Goal: Complete application form: Complete application form

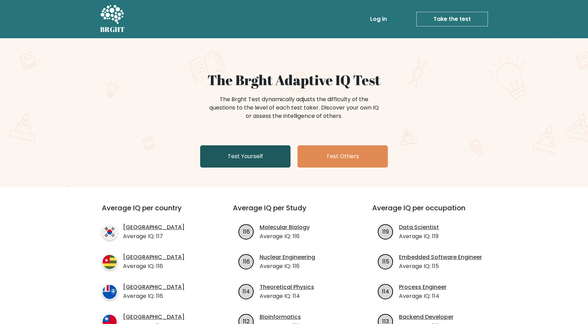
click at [264, 153] on link "Test Yourself" at bounding box center [245, 156] width 90 height 22
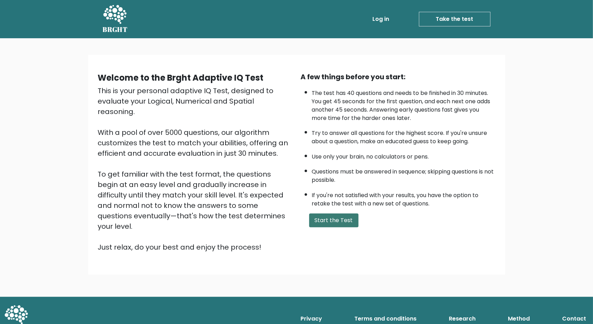
click at [321, 220] on button "Start the Test" at bounding box center [333, 220] width 49 height 14
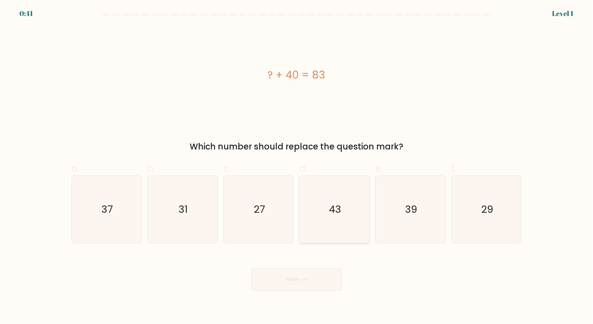
click at [326, 206] on icon "43" at bounding box center [334, 209] width 67 height 67
click at [297, 166] on input "d. 43" at bounding box center [297, 164] width 0 height 5
radio input "true"
click at [317, 273] on button "Next" at bounding box center [297, 279] width 90 height 22
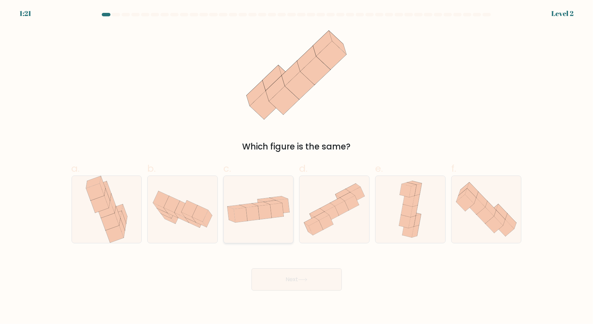
click at [267, 224] on icon at bounding box center [259, 209] width 70 height 36
click at [297, 166] on input "c." at bounding box center [297, 164] width 0 height 5
radio input "true"
click at [298, 279] on button "Next" at bounding box center [297, 279] width 90 height 22
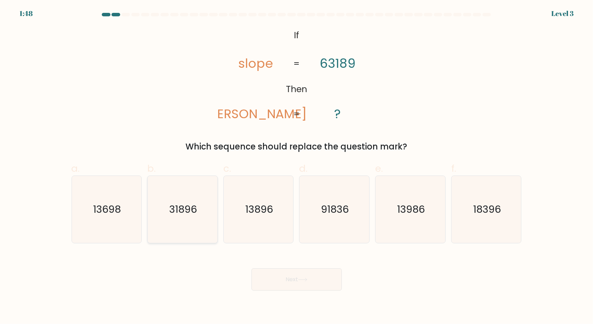
click at [181, 216] on icon "31896" at bounding box center [182, 209] width 67 height 67
click at [297, 166] on input "b. 31896" at bounding box center [297, 164] width 0 height 5
radio input "true"
click at [284, 279] on button "Next" at bounding box center [297, 279] width 90 height 22
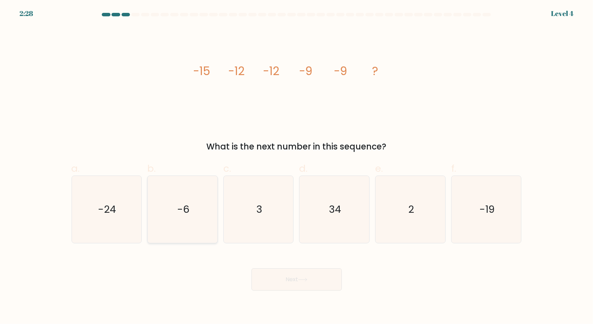
click at [192, 226] on icon "-6" at bounding box center [182, 209] width 67 height 67
click at [297, 166] on input "b. -6" at bounding box center [297, 164] width 0 height 5
radio input "true"
click at [281, 281] on button "Next" at bounding box center [297, 279] width 90 height 22
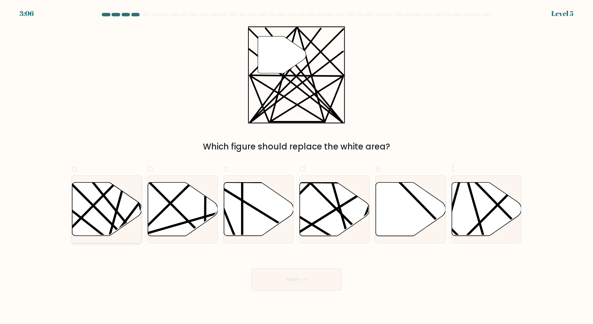
click at [108, 219] on line at bounding box center [127, 239] width 137 height 137
click at [297, 166] on input "a." at bounding box center [297, 164] width 0 height 5
radio input "true"
click at [275, 277] on button "Next" at bounding box center [297, 279] width 90 height 22
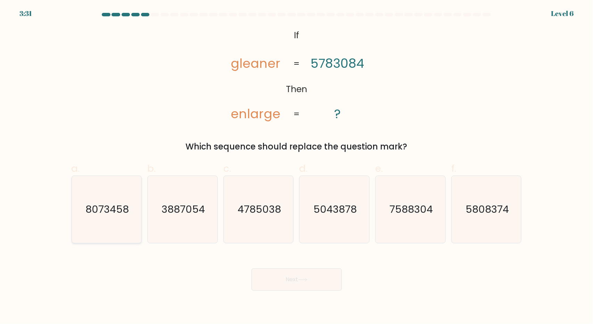
click at [105, 217] on icon "8073458" at bounding box center [106, 209] width 67 height 67
click at [297, 166] on input "a. 8073458" at bounding box center [297, 164] width 0 height 5
radio input "true"
click at [266, 272] on button "Next" at bounding box center [297, 279] width 90 height 22
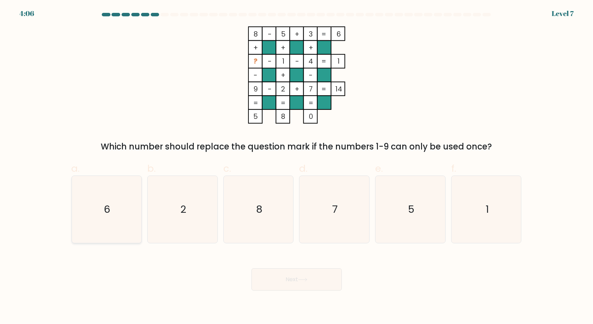
click at [113, 219] on icon "6" at bounding box center [106, 209] width 67 height 67
click at [297, 166] on input "a. 6" at bounding box center [297, 164] width 0 height 5
radio input "true"
click at [295, 277] on button "Next" at bounding box center [297, 279] width 90 height 22
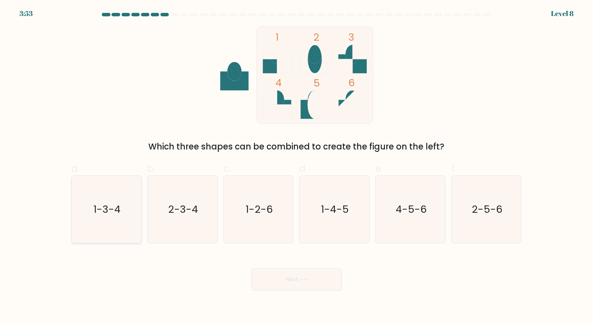
click at [101, 218] on icon "1-3-4" at bounding box center [106, 209] width 67 height 67
click at [297, 166] on input "a. 1-3-4" at bounding box center [297, 164] width 0 height 5
radio input "true"
click at [284, 288] on button "Next" at bounding box center [297, 279] width 90 height 22
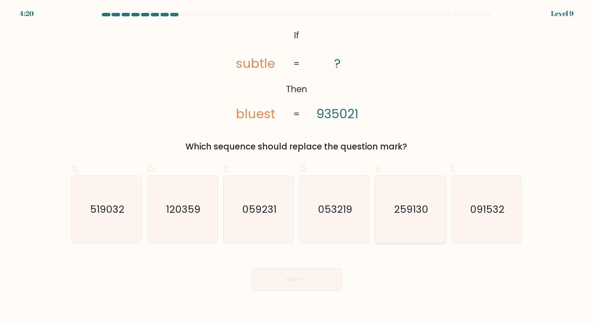
click at [391, 226] on icon "259130" at bounding box center [410, 209] width 67 height 67
click at [297, 166] on input "e. 259130" at bounding box center [297, 164] width 0 height 5
radio input "true"
click at [310, 277] on button "Next" at bounding box center [297, 279] width 90 height 22
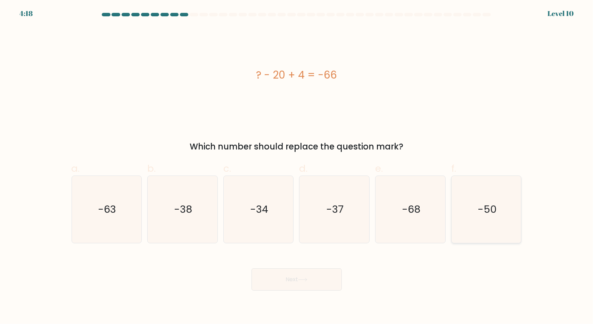
click at [458, 229] on icon "-50" at bounding box center [486, 209] width 67 height 67
click at [297, 166] on input "f. -50" at bounding box center [297, 164] width 0 height 5
radio input "true"
click at [333, 275] on button "Next" at bounding box center [297, 279] width 90 height 22
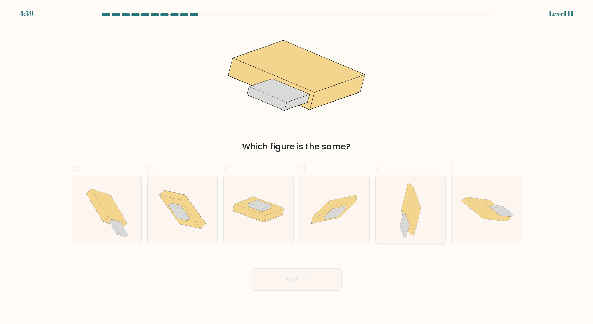
click at [413, 233] on icon at bounding box center [408, 223] width 12 height 25
click at [297, 166] on input "e." at bounding box center [297, 164] width 0 height 5
radio input "true"
click at [323, 282] on button "Next" at bounding box center [297, 279] width 90 height 22
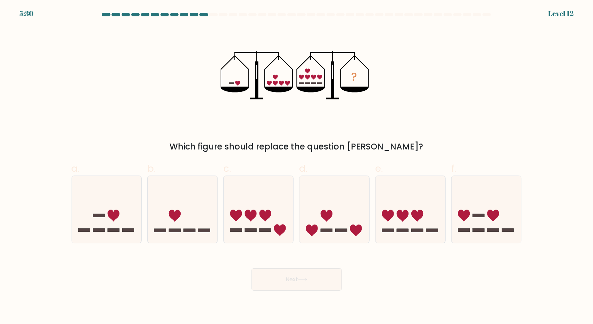
drag, startPoint x: 124, startPoint y: 196, endPoint x: 197, endPoint y: 244, distance: 87.6
click at [123, 196] on icon at bounding box center [107, 209] width 70 height 58
click at [297, 166] on input "a." at bounding box center [297, 164] width 0 height 5
radio input "true"
click at [280, 275] on button "Next" at bounding box center [297, 279] width 90 height 22
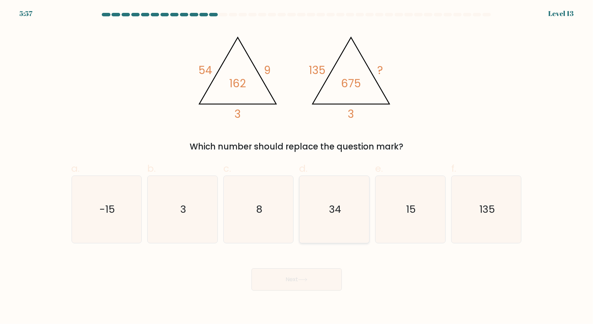
click at [341, 228] on icon "34" at bounding box center [334, 209] width 67 height 67
click at [297, 166] on input "d. 34" at bounding box center [297, 164] width 0 height 5
radio input "true"
click at [300, 272] on button "Next" at bounding box center [297, 279] width 90 height 22
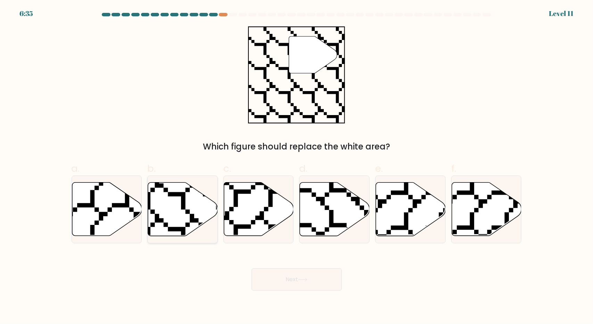
click at [199, 219] on icon at bounding box center [183, 208] width 70 height 53
click at [297, 166] on input "b." at bounding box center [297, 164] width 0 height 5
radio input "true"
click at [293, 275] on button "Next" at bounding box center [297, 279] width 90 height 22
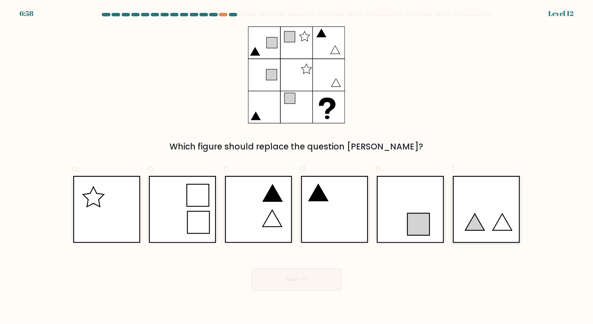
click at [465, 226] on icon at bounding box center [486, 209] width 67 height 67
click at [297, 166] on input "f." at bounding box center [297, 164] width 0 height 5
radio input "true"
click at [341, 275] on button "Next" at bounding box center [297, 279] width 90 height 22
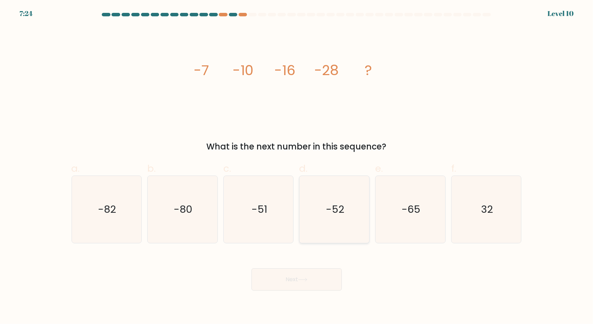
click at [333, 233] on icon "-52" at bounding box center [334, 209] width 67 height 67
click at [297, 166] on input "d. -52" at bounding box center [297, 164] width 0 height 5
radio input "true"
click at [308, 274] on button "Next" at bounding box center [297, 279] width 90 height 22
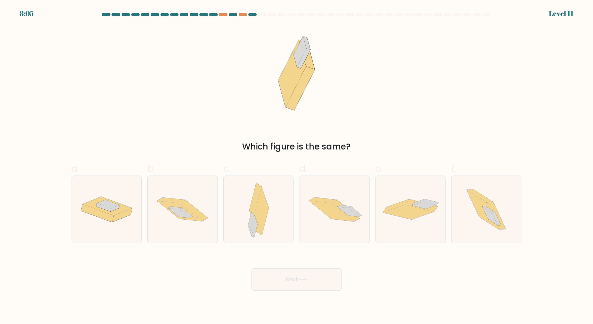
drag, startPoint x: 474, startPoint y: 225, endPoint x: 356, endPoint y: 282, distance: 130.8
click at [472, 226] on icon at bounding box center [486, 209] width 60 height 67
click at [297, 166] on input "f." at bounding box center [297, 164] width 0 height 5
radio input "true"
click at [317, 279] on button "Next" at bounding box center [297, 279] width 90 height 22
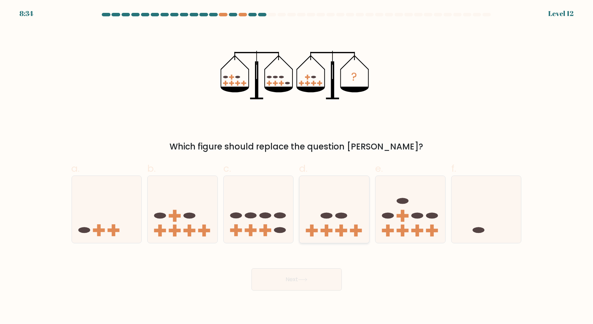
click at [337, 241] on div at bounding box center [334, 209] width 71 height 68
click at [297, 166] on input "d." at bounding box center [297, 164] width 0 height 5
radio input "true"
click at [322, 275] on button "Next" at bounding box center [297, 279] width 90 height 22
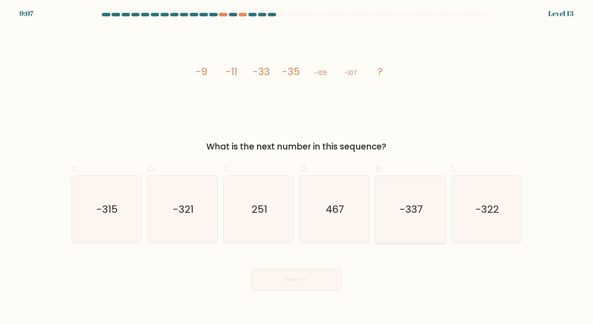
click at [406, 236] on icon "-337" at bounding box center [410, 209] width 67 height 67
click at [297, 166] on input "e. -337" at bounding box center [297, 164] width 0 height 5
radio input "true"
click at [325, 275] on button "Next" at bounding box center [297, 279] width 90 height 22
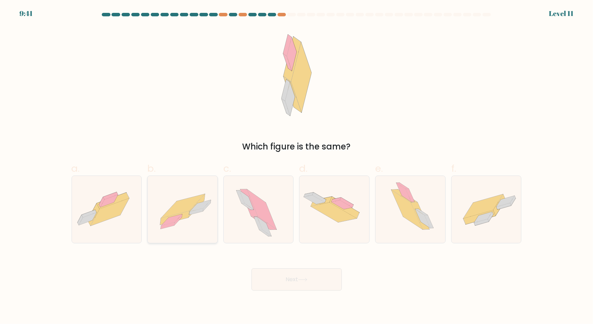
click at [212, 235] on div at bounding box center [182, 209] width 71 height 68
click at [297, 166] on input "b." at bounding box center [297, 164] width 0 height 5
radio input "true"
click at [299, 273] on button "Next" at bounding box center [297, 279] width 90 height 22
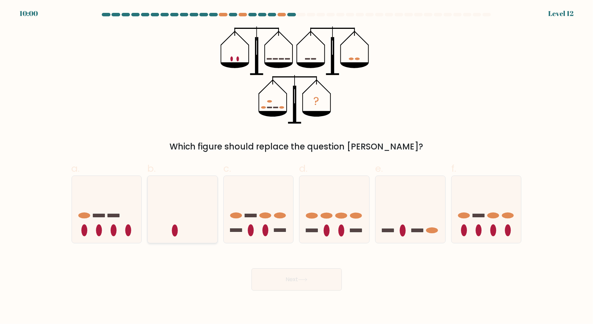
click at [187, 234] on icon at bounding box center [183, 209] width 70 height 58
click at [297, 166] on input "b." at bounding box center [297, 164] width 0 height 5
radio input "true"
drag, startPoint x: 393, startPoint y: 237, endPoint x: 314, endPoint y: 270, distance: 85.7
click at [390, 238] on div at bounding box center [410, 209] width 71 height 68
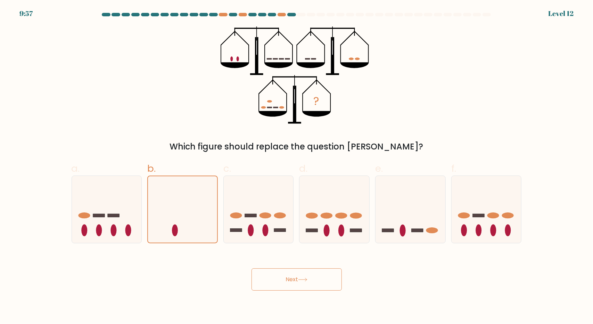
click at [297, 166] on input "e." at bounding box center [297, 164] width 0 height 5
radio input "true"
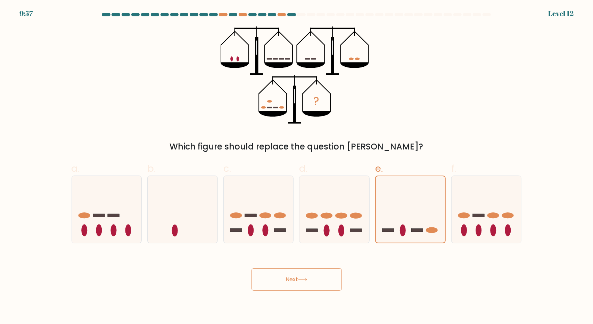
click at [280, 277] on button "Next" at bounding box center [297, 279] width 90 height 22
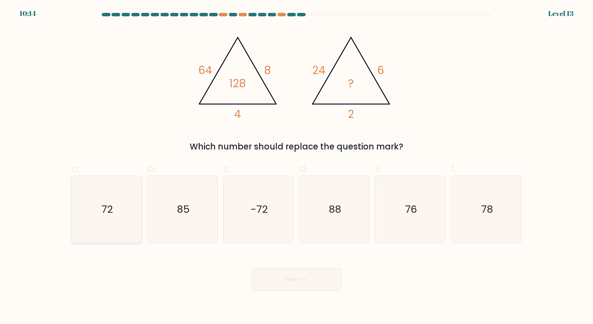
drag, startPoint x: 131, startPoint y: 220, endPoint x: 134, endPoint y: 223, distance: 4.9
click at [132, 222] on icon "72" at bounding box center [106, 209] width 67 height 67
click at [297, 166] on input "a. 72" at bounding box center [297, 164] width 0 height 5
radio input "true"
click at [302, 285] on button "Next" at bounding box center [297, 279] width 90 height 22
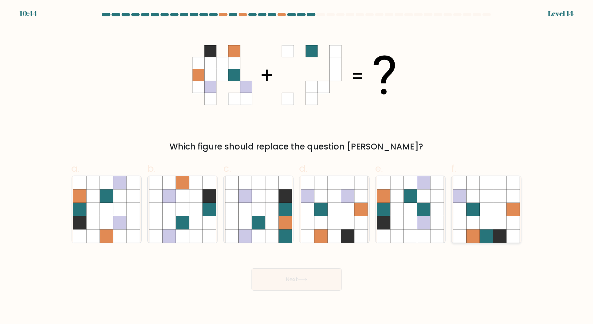
click at [482, 233] on icon at bounding box center [486, 235] width 13 height 13
click at [297, 166] on input "f." at bounding box center [297, 164] width 0 height 5
radio input "true"
click at [114, 219] on icon at bounding box center [119, 222] width 13 height 13
click at [297, 166] on input "a." at bounding box center [297, 164] width 0 height 5
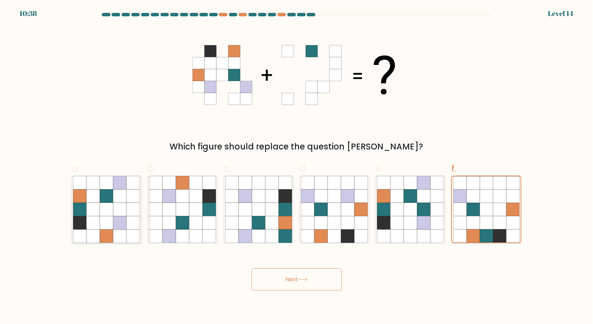
radio input "true"
click at [296, 273] on button "Next" at bounding box center [297, 279] width 90 height 22
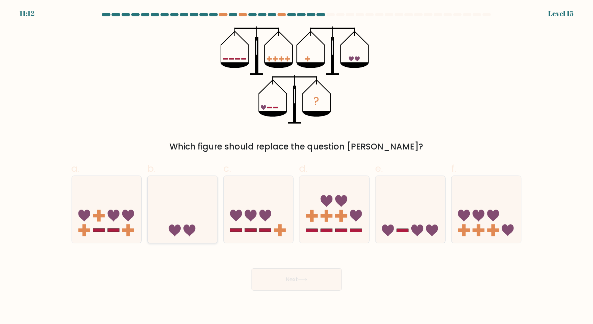
click at [182, 237] on icon at bounding box center [183, 209] width 70 height 58
click at [297, 166] on input "b." at bounding box center [297, 164] width 0 height 5
radio input "true"
click at [274, 271] on button "Next" at bounding box center [297, 279] width 90 height 22
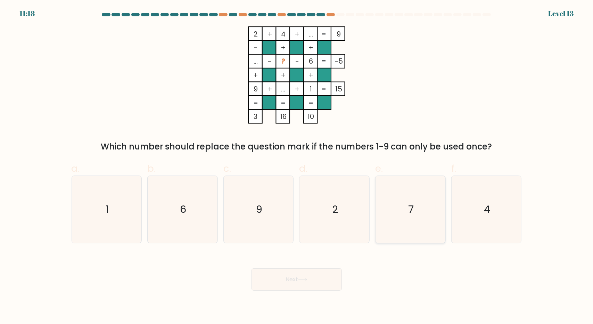
click at [390, 220] on icon "7" at bounding box center [410, 209] width 67 height 67
click at [297, 166] on input "e. 7" at bounding box center [297, 164] width 0 height 5
radio input "true"
click at [304, 274] on button "Next" at bounding box center [297, 279] width 90 height 22
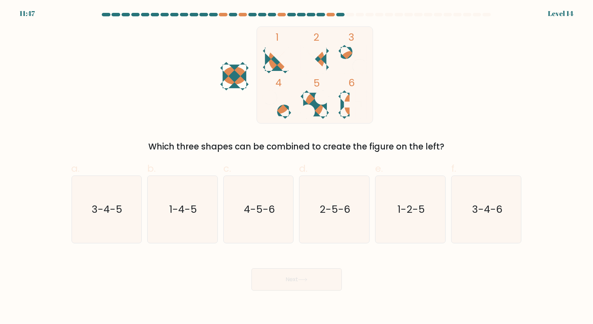
drag, startPoint x: 400, startPoint y: 227, endPoint x: 292, endPoint y: 277, distance: 118.4
click at [399, 227] on icon "1-2-5" at bounding box center [410, 209] width 67 height 67
click at [291, 278] on button "Next" at bounding box center [297, 279] width 90 height 22
click at [400, 206] on text "1-2-5" at bounding box center [410, 209] width 27 height 14
click at [297, 166] on input "e. 1-2-5" at bounding box center [297, 164] width 0 height 5
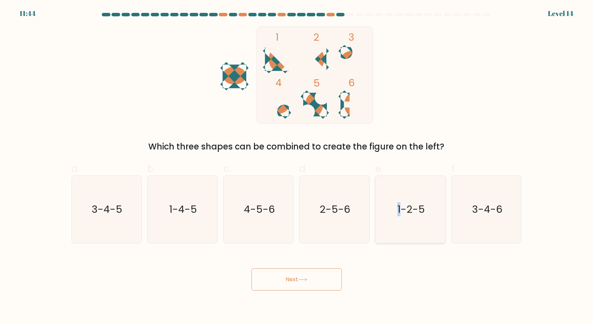
radio input "true"
click at [318, 269] on button "Next" at bounding box center [297, 279] width 90 height 22
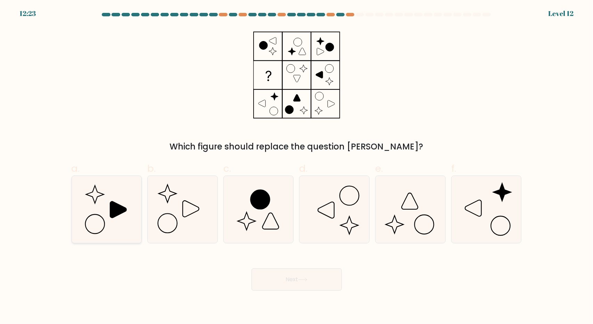
click at [103, 210] on icon at bounding box center [106, 209] width 67 height 67
click at [297, 166] on input "a." at bounding box center [297, 164] width 0 height 5
radio input "true"
click at [297, 280] on button "Next" at bounding box center [297, 279] width 90 height 22
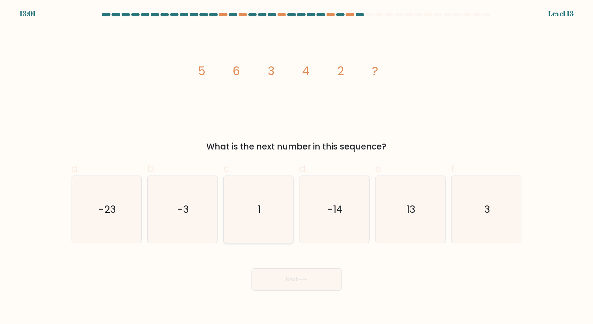
click at [268, 226] on icon "1" at bounding box center [258, 209] width 67 height 67
click at [297, 166] on input "c. 1" at bounding box center [297, 164] width 0 height 5
radio input "true"
click at [296, 272] on button "Next" at bounding box center [297, 279] width 90 height 22
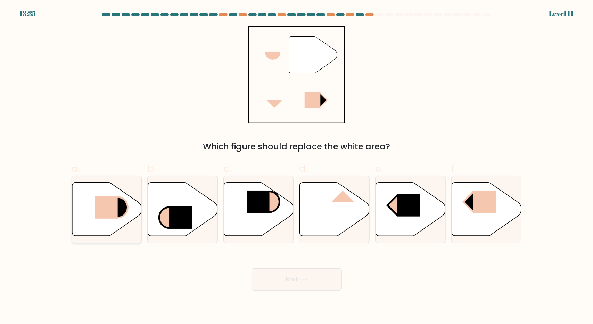
click at [99, 224] on icon at bounding box center [107, 208] width 70 height 53
click at [297, 166] on input "a." at bounding box center [297, 164] width 0 height 5
radio input "true"
click at [278, 282] on button "Next" at bounding box center [297, 279] width 90 height 22
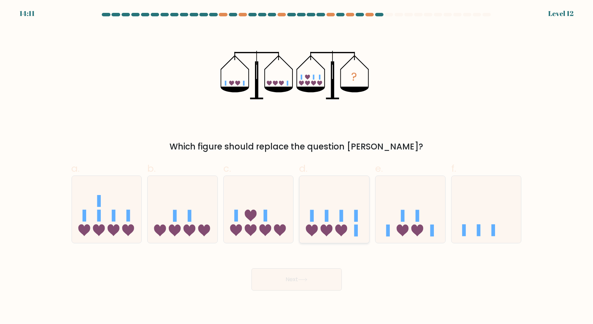
click at [357, 214] on rect at bounding box center [356, 216] width 4 height 12
click at [297, 166] on input "d." at bounding box center [297, 164] width 0 height 5
radio input "true"
click at [320, 270] on button "Next" at bounding box center [297, 279] width 90 height 22
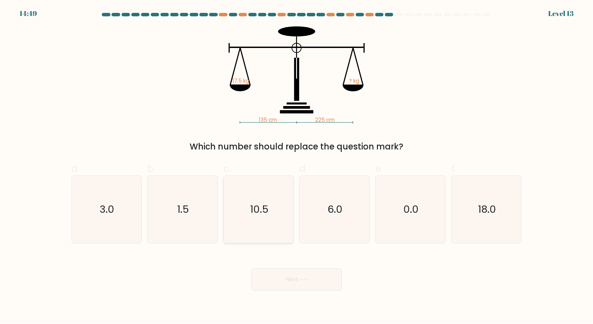
click at [292, 213] on div "10.5" at bounding box center [258, 209] width 71 height 68
click at [297, 166] on input "c. 10.5" at bounding box center [297, 164] width 0 height 5
radio input "true"
click at [311, 274] on button "Next" at bounding box center [297, 279] width 90 height 22
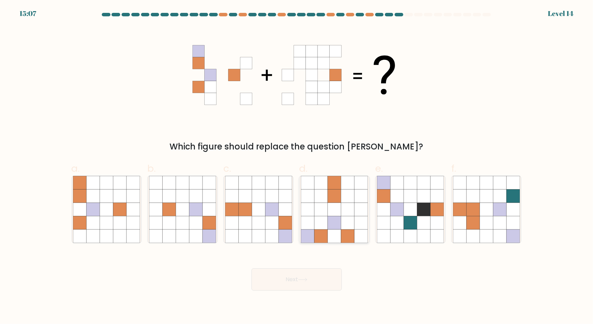
click at [329, 228] on icon at bounding box center [334, 222] width 13 height 13
click at [297, 166] on input "d." at bounding box center [297, 164] width 0 height 5
radio input "true"
click at [314, 270] on button "Next" at bounding box center [297, 279] width 90 height 22
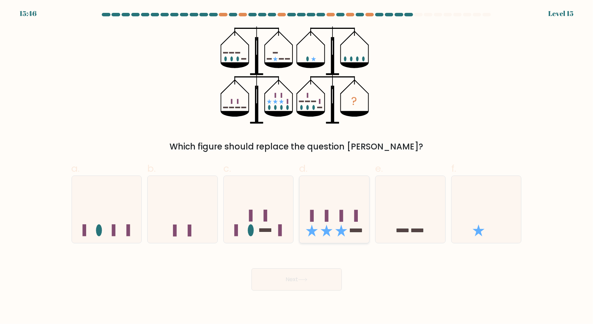
click at [331, 228] on icon at bounding box center [334, 209] width 70 height 58
click at [297, 166] on input "d." at bounding box center [297, 164] width 0 height 5
radio input "true"
click at [329, 275] on button "Next" at bounding box center [297, 279] width 90 height 22
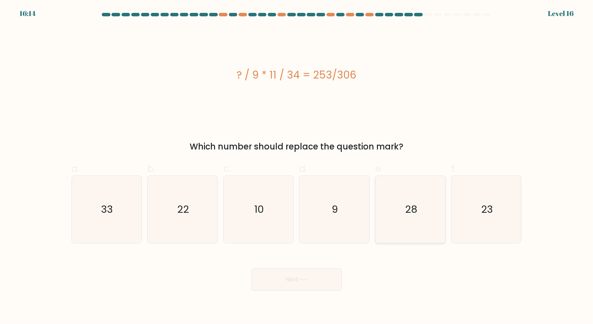
click at [381, 234] on icon "28" at bounding box center [410, 209] width 67 height 67
click at [297, 166] on input "e. 28" at bounding box center [297, 164] width 0 height 5
radio input "true"
click at [325, 272] on button "Next" at bounding box center [297, 279] width 90 height 22
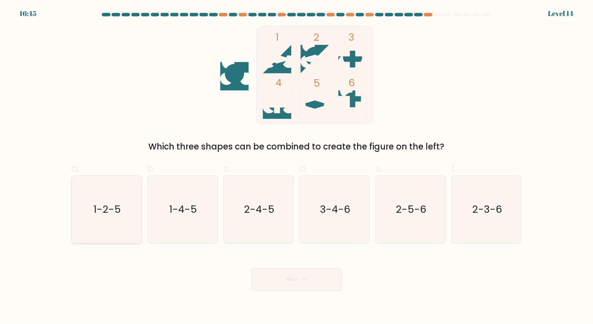
click at [129, 229] on icon "1-2-5" at bounding box center [106, 209] width 67 height 67
click at [297, 166] on input "a. 1-2-5" at bounding box center [297, 164] width 0 height 5
radio input "true"
click at [282, 273] on button "Next" at bounding box center [297, 279] width 90 height 22
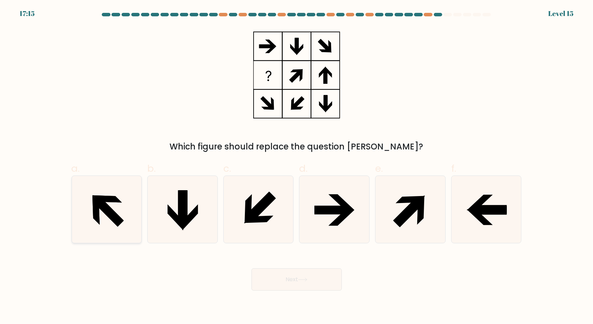
click at [115, 221] on icon at bounding box center [109, 211] width 30 height 30
click at [297, 166] on input "a." at bounding box center [297, 164] width 0 height 5
radio input "true"
click at [272, 275] on button "Next" at bounding box center [297, 279] width 90 height 22
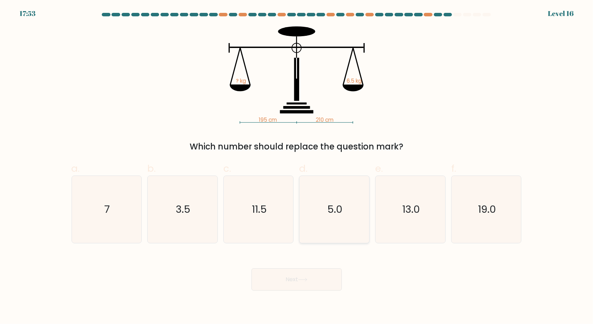
click at [321, 229] on icon "5.0" at bounding box center [334, 209] width 67 height 67
click at [297, 166] on input "d. 5.0" at bounding box center [297, 164] width 0 height 5
radio input "true"
click at [305, 270] on button "Next" at bounding box center [297, 279] width 90 height 22
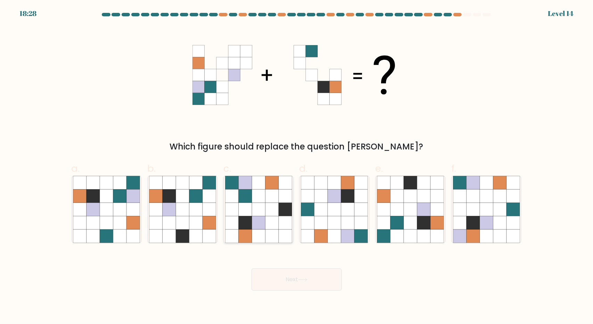
click at [239, 230] on icon at bounding box center [244, 235] width 13 height 13
click at [297, 166] on input "c." at bounding box center [297, 164] width 0 height 5
radio input "true"
click at [290, 277] on button "Next" at bounding box center [297, 279] width 90 height 22
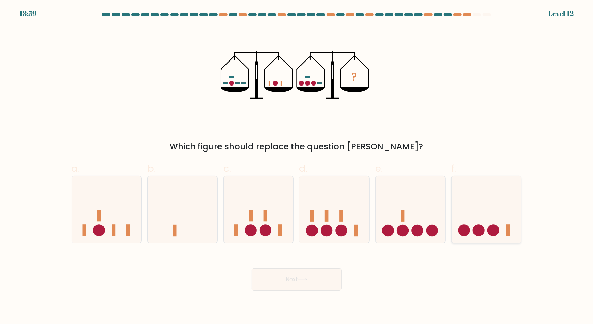
click at [475, 231] on circle at bounding box center [479, 230] width 12 height 12
click at [297, 166] on input "f." at bounding box center [297, 164] width 0 height 5
radio input "true"
click at [336, 283] on button "Next" at bounding box center [297, 279] width 90 height 22
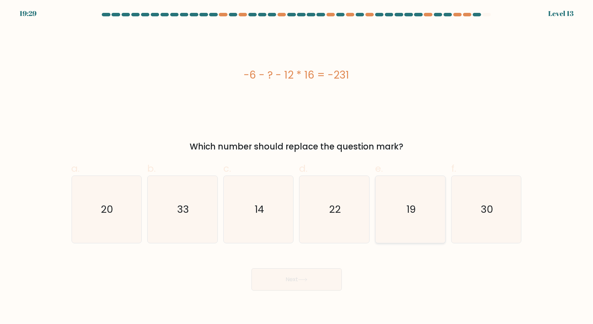
click at [422, 233] on icon "19" at bounding box center [410, 209] width 67 height 67
click at [297, 166] on input "e. 19" at bounding box center [297, 164] width 0 height 5
radio input "true"
click at [313, 282] on button "Next" at bounding box center [297, 279] width 90 height 22
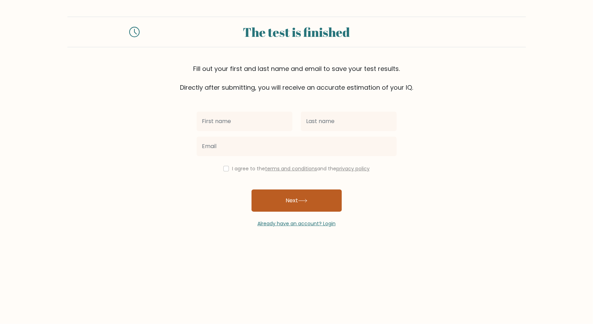
click at [296, 205] on button "Next" at bounding box center [297, 200] width 90 height 22
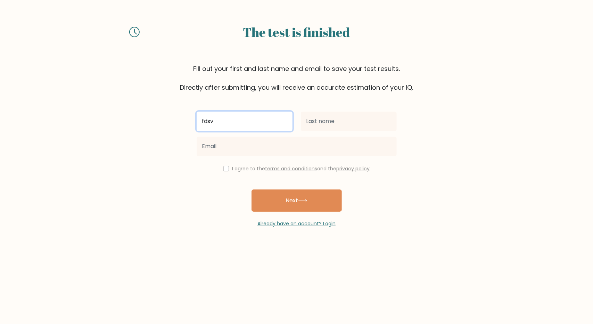
type input "fdsv"
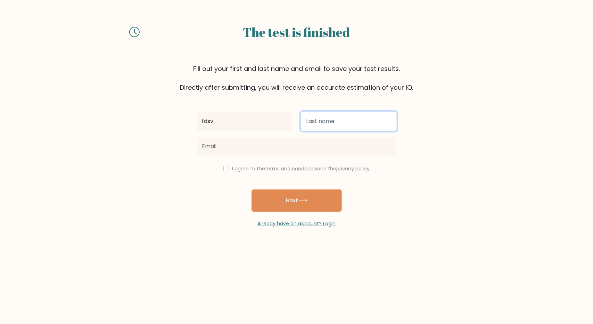
click at [325, 130] on input "text" at bounding box center [349, 121] width 96 height 19
type input "fze"
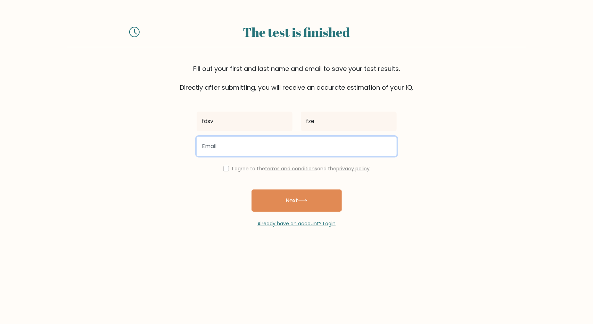
click at [294, 146] on input "email" at bounding box center [297, 146] width 200 height 19
type input "aarong045@gmail.com"
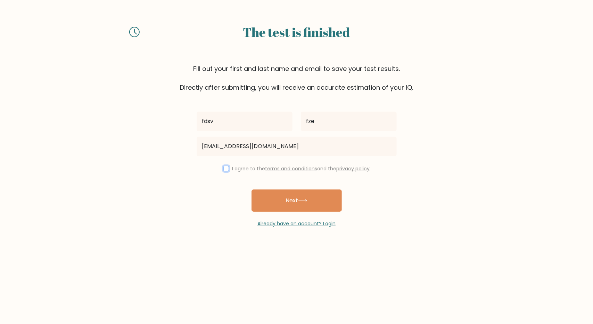
click at [224, 168] on input "checkbox" at bounding box center [226, 169] width 6 height 6
checkbox input "true"
click at [267, 196] on button "Next" at bounding box center [297, 200] width 90 height 22
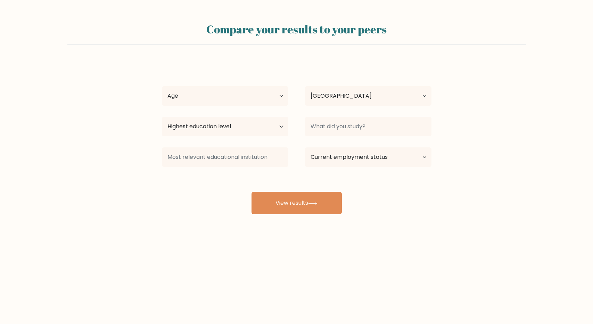
select select "FR"
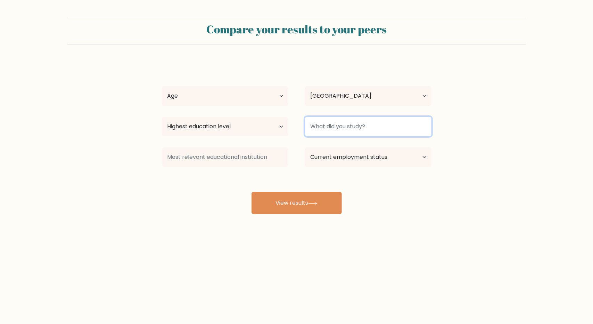
click at [329, 127] on input at bounding box center [368, 126] width 126 height 19
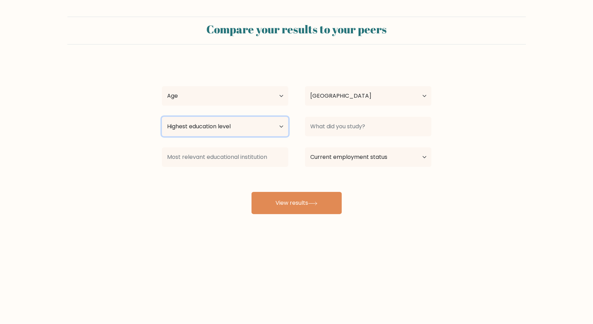
click at [242, 127] on select "Highest education level No schooling Primary Lower Secondary Upper Secondary Oc…" at bounding box center [225, 126] width 126 height 19
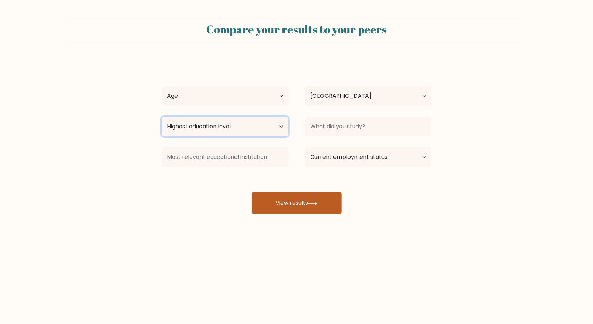
select select "bachelors_degree"
click at [162, 117] on select "Highest education level No schooling Primary Lower Secondary Upper Secondary Oc…" at bounding box center [225, 126] width 126 height 19
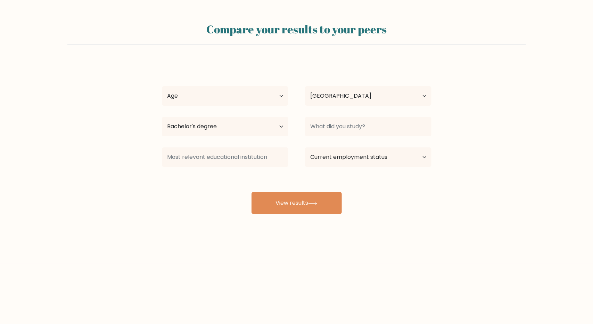
click at [244, 146] on div at bounding box center [225, 157] width 143 height 25
click at [233, 137] on div "Highest education level No schooling Primary Lower Secondary Upper Secondary Oc…" at bounding box center [225, 126] width 143 height 25
click at [229, 131] on select "Highest education level No schooling Primary Lower Secondary Upper Secondary Oc…" at bounding box center [225, 126] width 126 height 19
click at [223, 126] on select "Highest education level No schooling Primary Lower Secondary Upper Secondary Oc…" at bounding box center [225, 126] width 126 height 19
click at [336, 161] on select "Current employment status Employed Student Retired Other / prefer not to answer" at bounding box center [368, 156] width 126 height 19
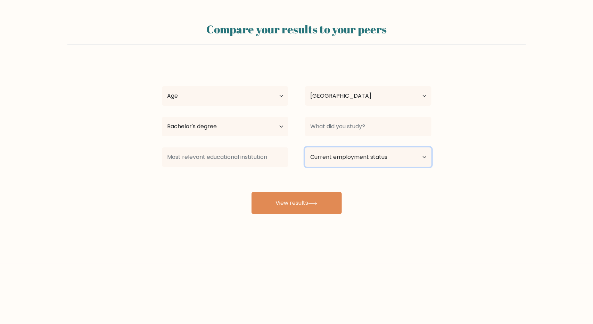
select select "other"
click at [305, 147] on select "Current employment status Employed Student Retired Other / prefer not to answer" at bounding box center [368, 156] width 126 height 19
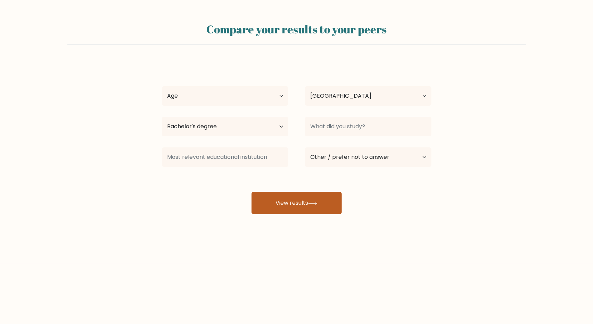
click at [322, 201] on button "View results" at bounding box center [297, 203] width 90 height 22
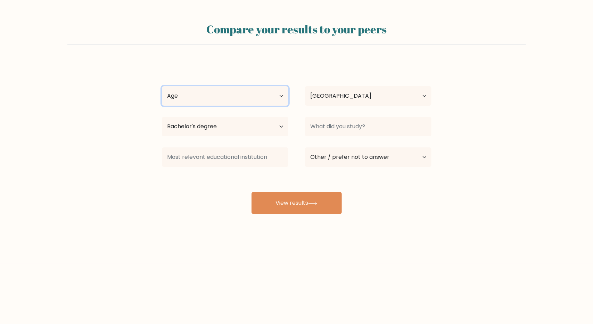
click at [216, 100] on select "Age Under [DEMOGRAPHIC_DATA] [DEMOGRAPHIC_DATA] [DEMOGRAPHIC_DATA] [DEMOGRAPHIC…" at bounding box center [225, 95] width 126 height 19
select select "18_24"
click at [162, 86] on select "Age Under [DEMOGRAPHIC_DATA] [DEMOGRAPHIC_DATA] [DEMOGRAPHIC_DATA] [DEMOGRAPHIC…" at bounding box center [225, 95] width 126 height 19
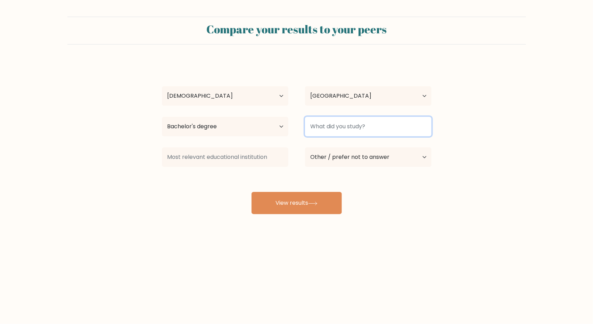
click at [339, 130] on input at bounding box center [368, 126] width 126 height 19
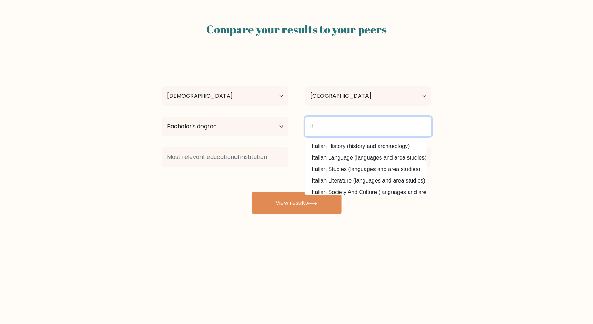
type input "i"
type input "I"
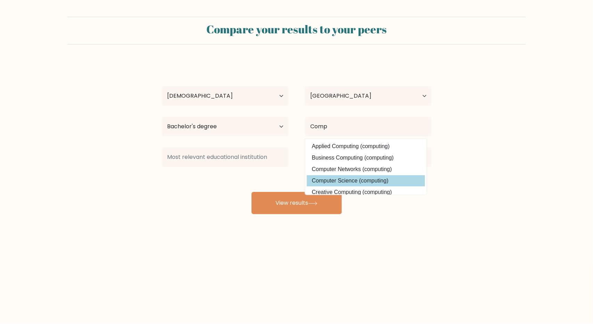
click at [349, 177] on option "Computer Science (computing)" at bounding box center [366, 180] width 118 height 11
type input "Computer Science"
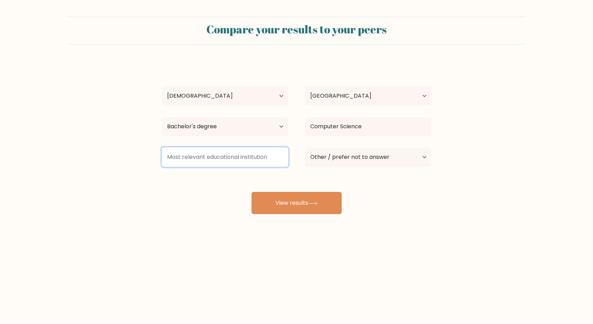
click at [228, 164] on input at bounding box center [225, 156] width 126 height 19
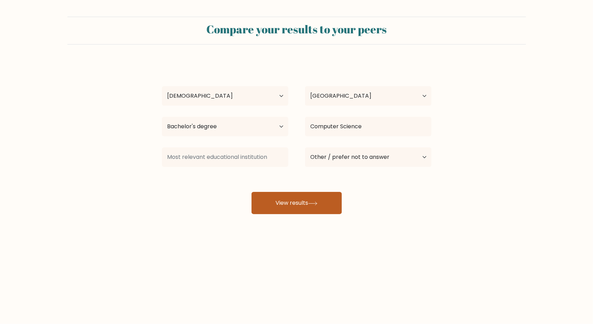
click at [277, 200] on button "View results" at bounding box center [297, 203] width 90 height 22
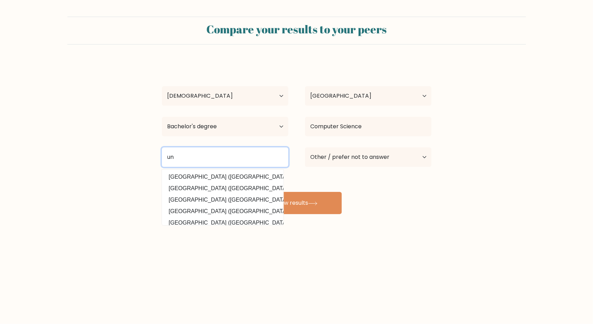
type input "u"
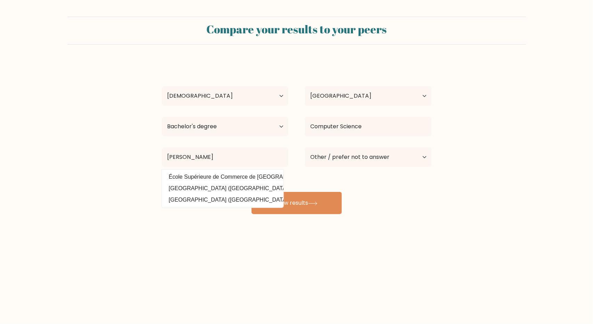
click at [195, 196] on option "[GEOGRAPHIC_DATA] ([GEOGRAPHIC_DATA])" at bounding box center [223, 199] width 118 height 11
type input "[GEOGRAPHIC_DATA]"
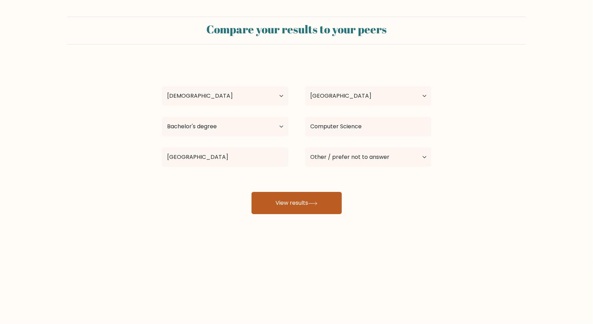
click at [276, 201] on button "View results" at bounding box center [297, 203] width 90 height 22
